Goal: Communication & Community: Answer question/provide support

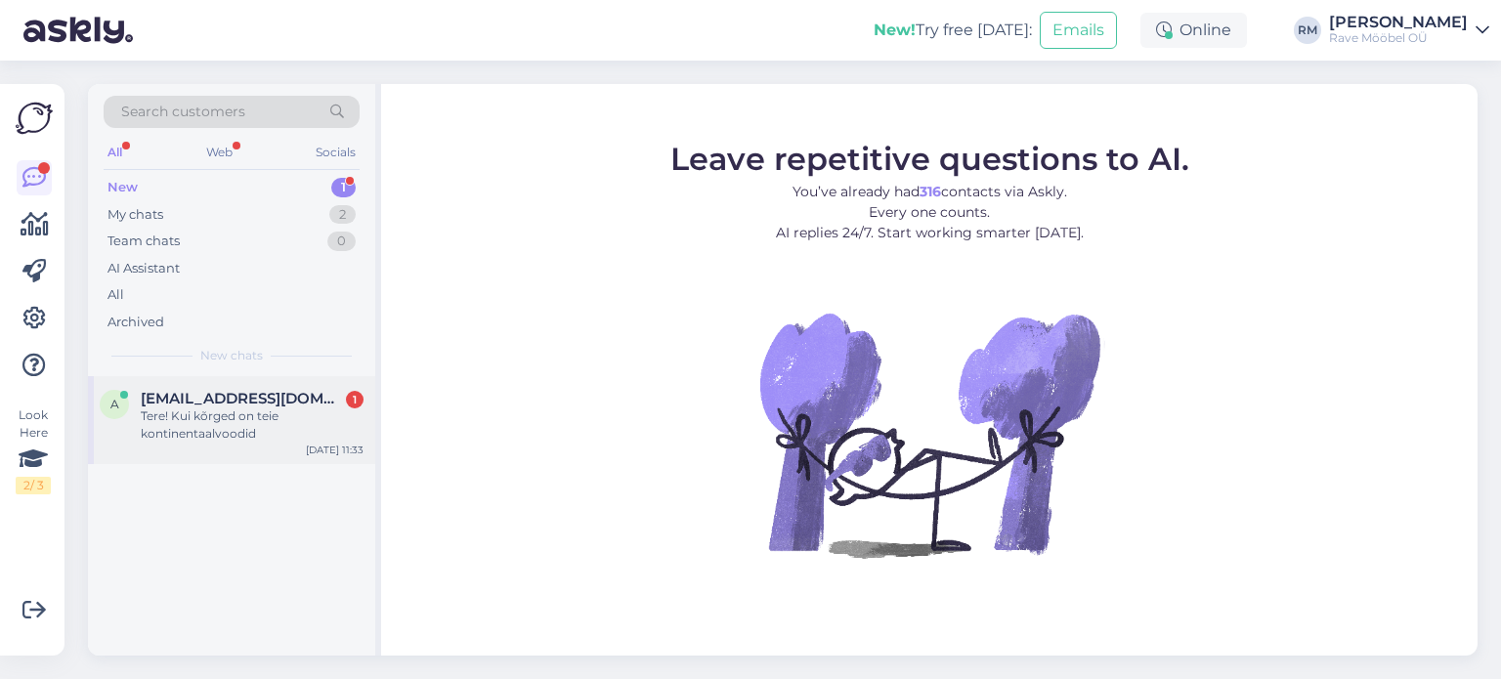
click at [180, 411] on div "Tere! Kui kõrged on teie kontinentaalvoodid" at bounding box center [252, 425] width 223 height 35
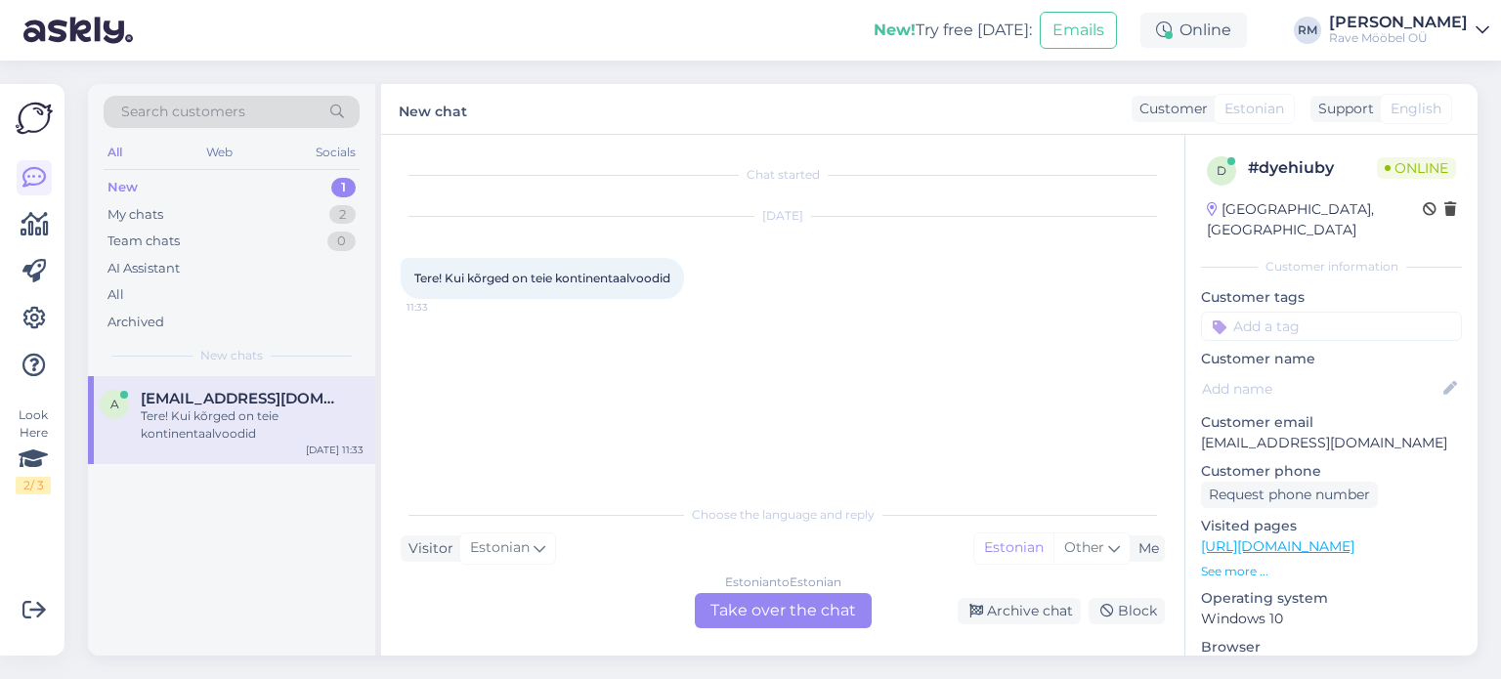
click at [795, 613] on div "Estonian to Estonian Take over the chat" at bounding box center [783, 610] width 177 height 35
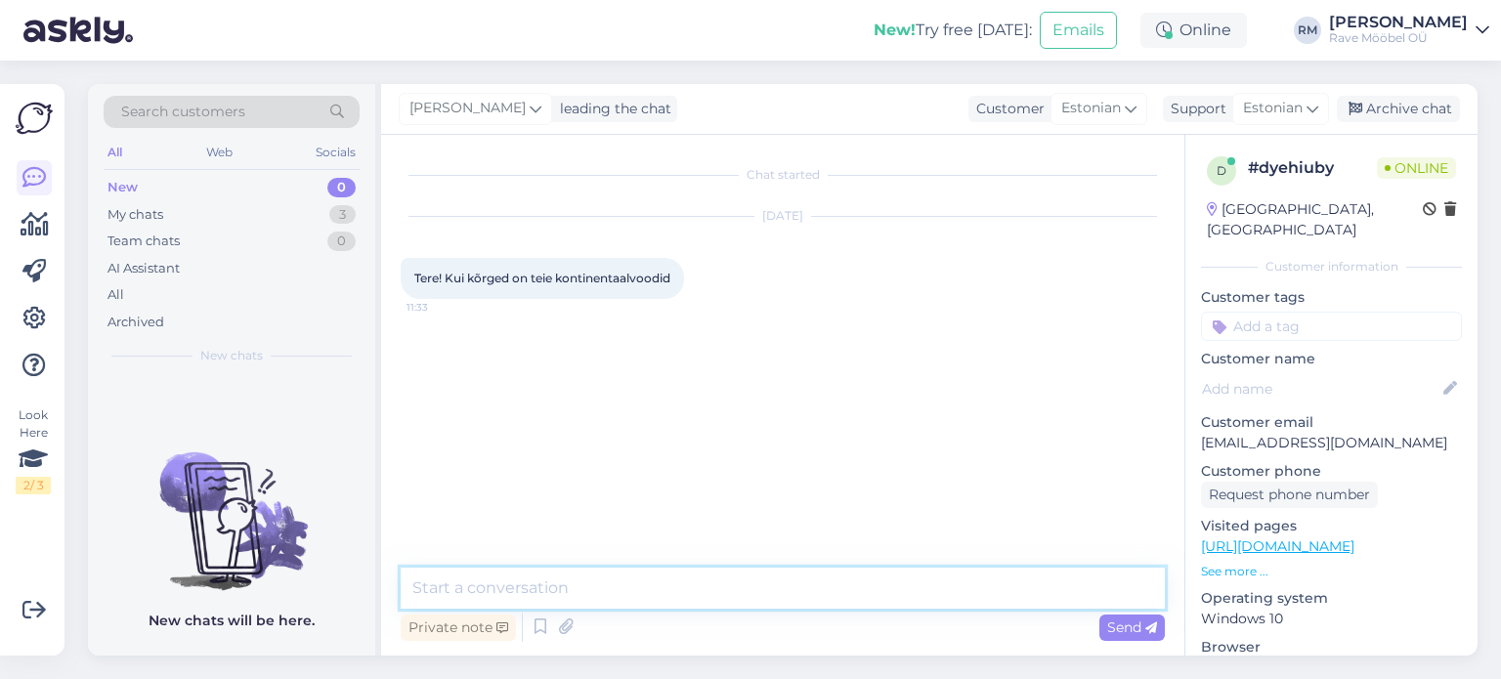
click at [739, 583] on textarea at bounding box center [783, 588] width 764 height 41
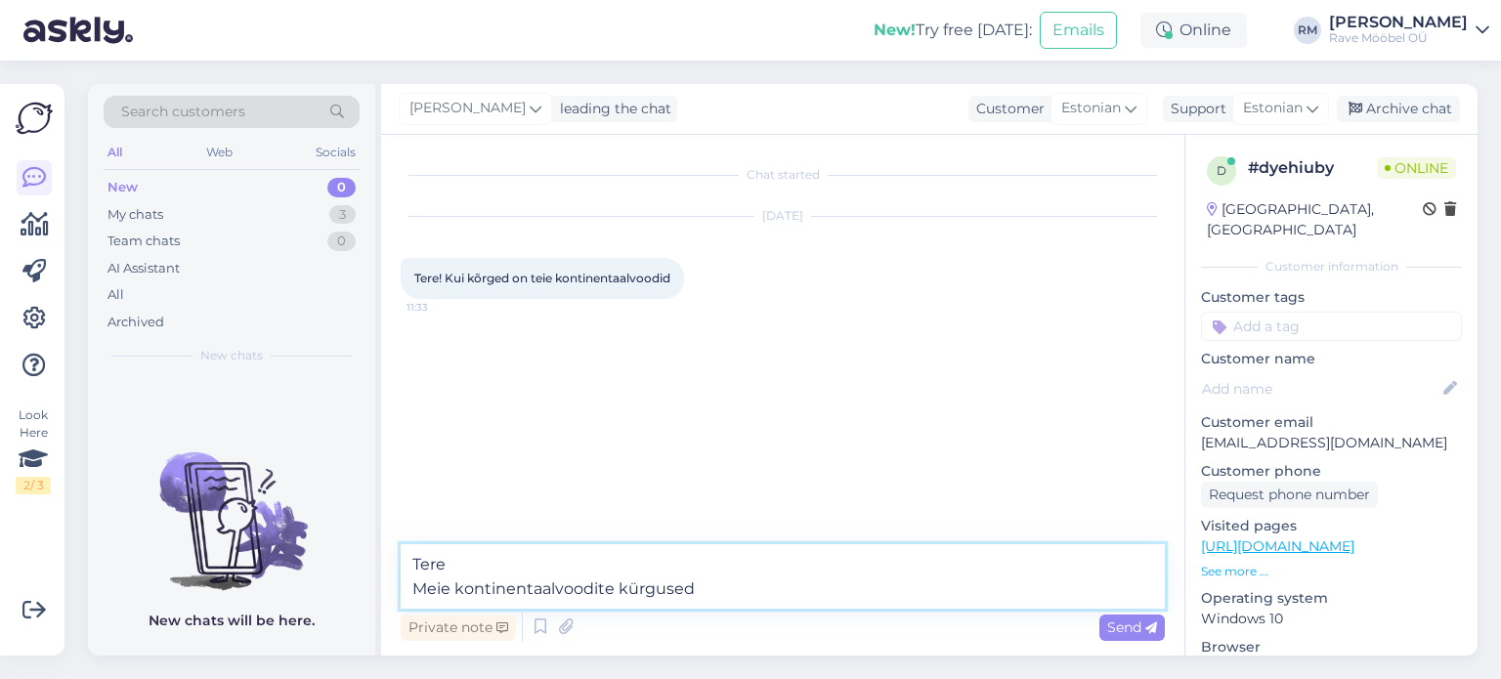
click at [633, 587] on textarea "Tere Meie kontinentaalvoodite kürgused" at bounding box center [783, 576] width 764 height 65
click at [774, 581] on textarea "Tere Meie kontinentaalvoodite kõrgused" at bounding box center [783, 576] width 764 height 65
click at [835, 582] on textarea "Tere Meie kontinentaalvoodite kõrgused on ca 65-75 cm (kürgus koos kattemadrats…" at bounding box center [783, 576] width 764 height 65
click at [1063, 584] on textarea "Tere Meie kontinentaalvoodite kõrgused on ca 65-75 cm (kõrgus koos kattemadrats…" at bounding box center [783, 576] width 764 height 65
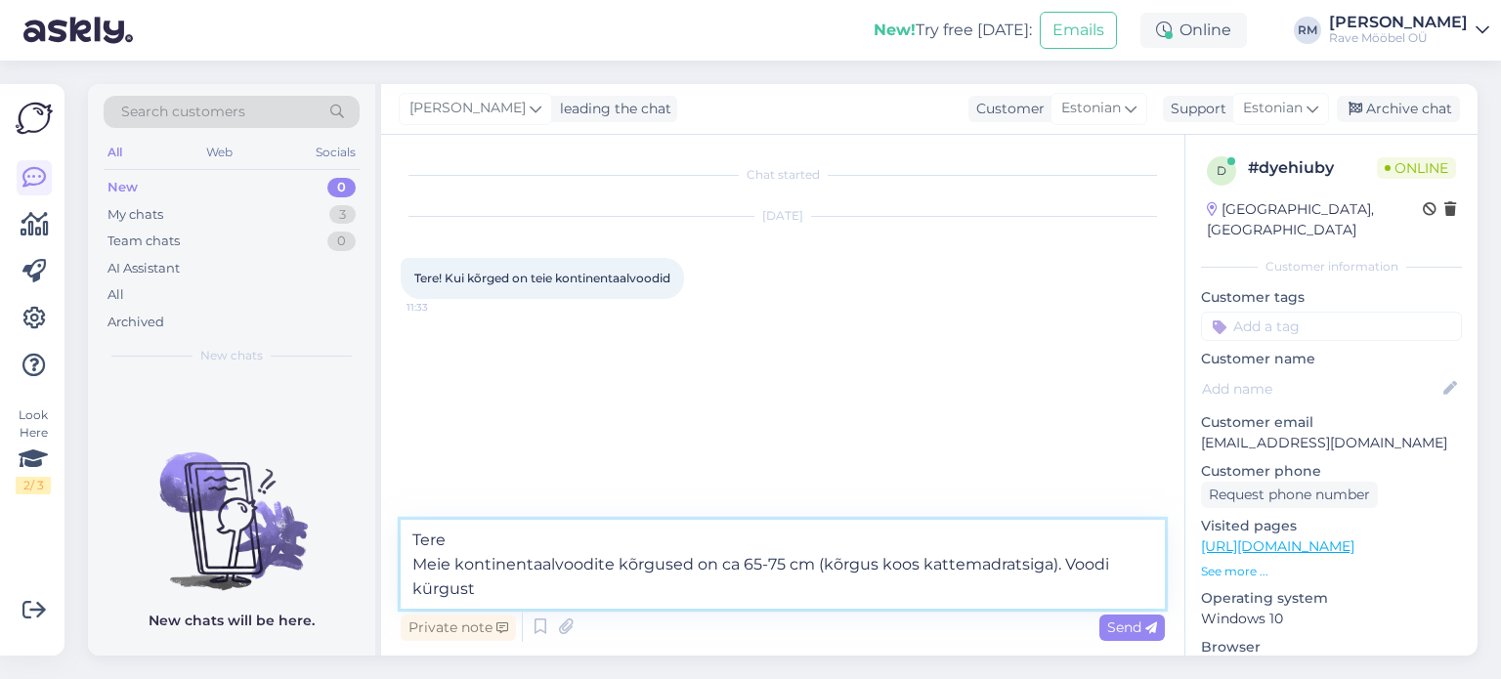
click at [430, 587] on textarea "Tere Meie kontinentaalvoodite kõrgused on ca 65-75 cm (kõrgus koos kattemadrats…" at bounding box center [783, 564] width 764 height 89
click at [428, 586] on textarea "Tere Meie kontinentaalvoodite kõrgused on ca 65-75 cm (kõrgus koos kattemadrats…" at bounding box center [783, 564] width 764 height 89
click at [547, 588] on textarea "Tere Meie kontinentaalvoodite kõrgused on ca 65-75 cm (kõrgus koos kattemadrats…" at bounding box center [783, 564] width 764 height 89
click at [1047, 565] on textarea "Tere Meie kontinentaalvoodite kõrgused on ca 65-75 cm (kõrgus koos kattemadrats…" at bounding box center [783, 564] width 764 height 89
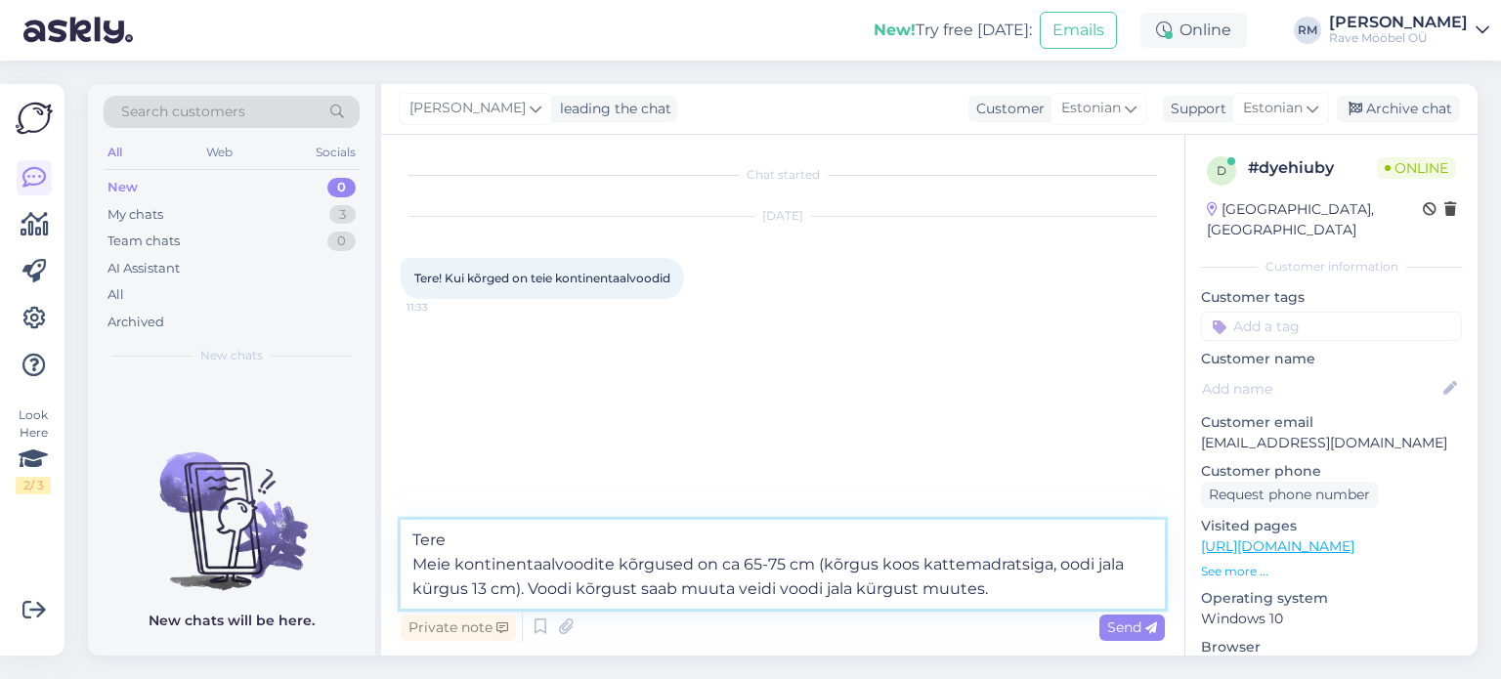
click at [1056, 567] on textarea "Tere Meie kontinentaalvoodite kõrgused on ca 65-75 cm (kõrgus koos kattemadrats…" at bounding box center [783, 564] width 764 height 89
click at [429, 585] on textarea "Tere Meie kontinentaalvoodite kõrgused on ca 65-75 cm (kõrgus koos kattemadrats…" at bounding box center [783, 564] width 764 height 89
click at [872, 589] on textarea "Tere Meie kontinentaalvoodite kõrgused on ca 65-75 cm (kõrgus koos kattemadrats…" at bounding box center [783, 564] width 764 height 89
type textarea "Tere Meie kontinentaalvoodite kõrgused on ca 65-75 cm (kõrgus koos kattemadrats…"
click at [777, 586] on textarea "Tere Meie kontinentaalvoodite kõrgused on ca 65-75 cm (kõrgus koos kattemadrats…" at bounding box center [783, 564] width 764 height 89
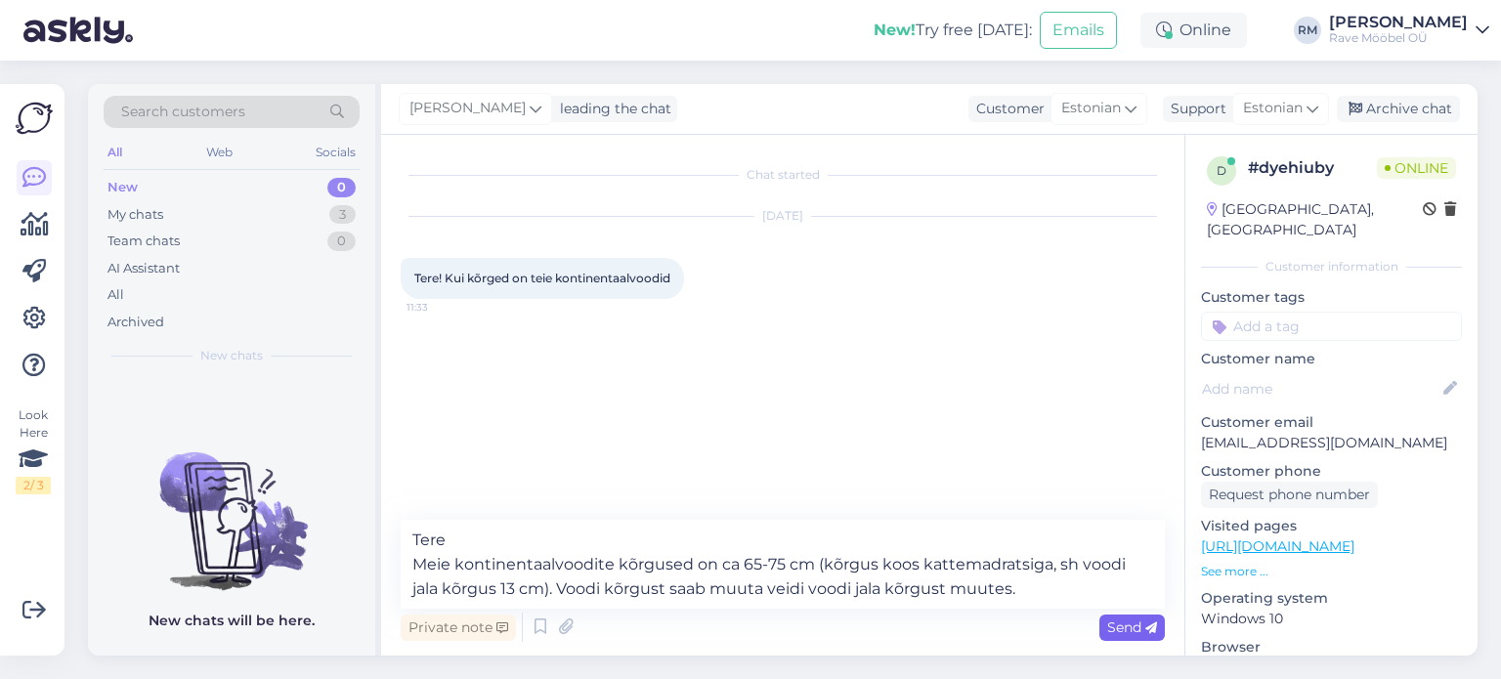
click at [1120, 629] on span "Send" at bounding box center [1133, 628] width 50 height 18
